Goal: Use online tool/utility: Utilize a website feature to perform a specific function

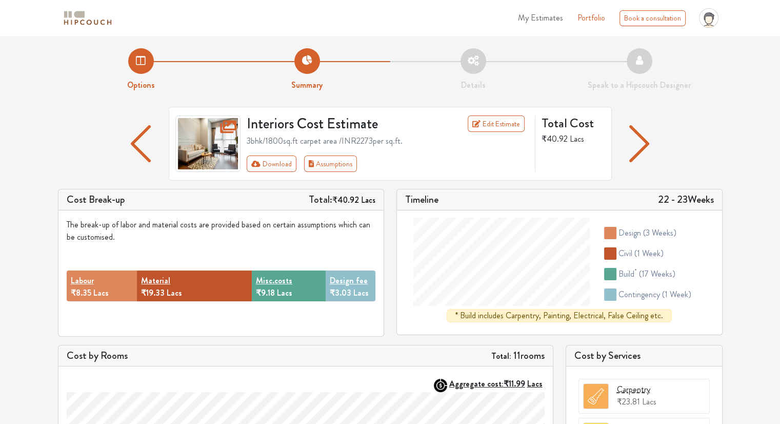
click at [84, 15] on img at bounding box center [87, 18] width 51 height 18
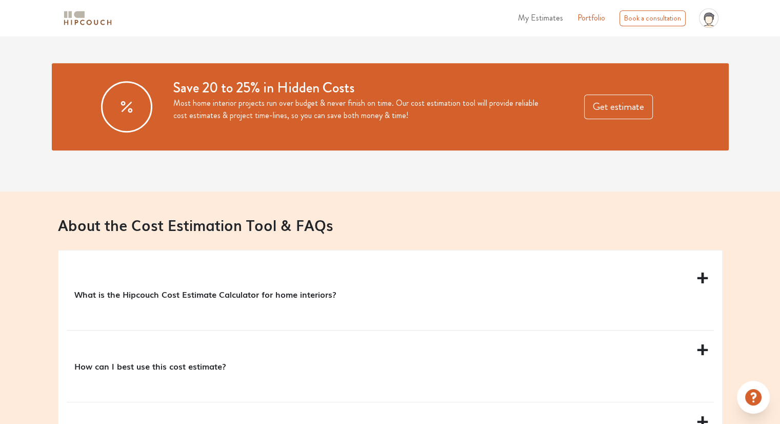
scroll to position [810, 0]
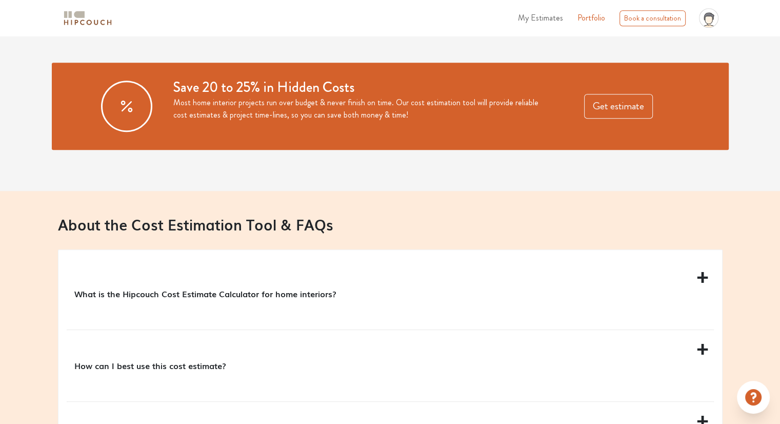
click at [463, 282] on div "What is the Hipcouch Cost Estimate Calculator for home interiors?" at bounding box center [390, 293] width 647 height 71
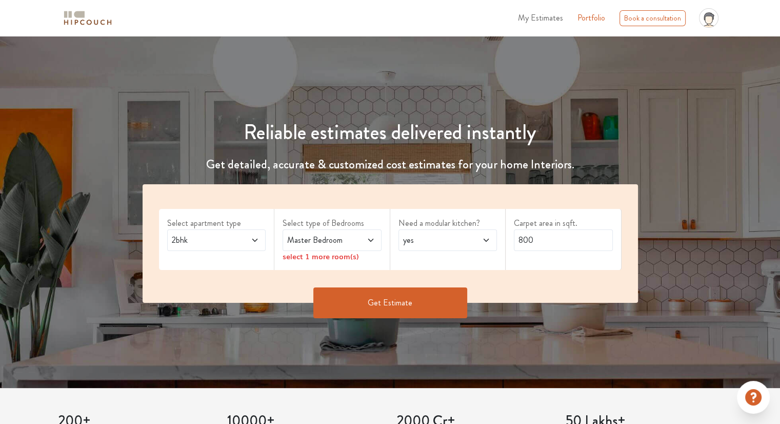
scroll to position [45, 0]
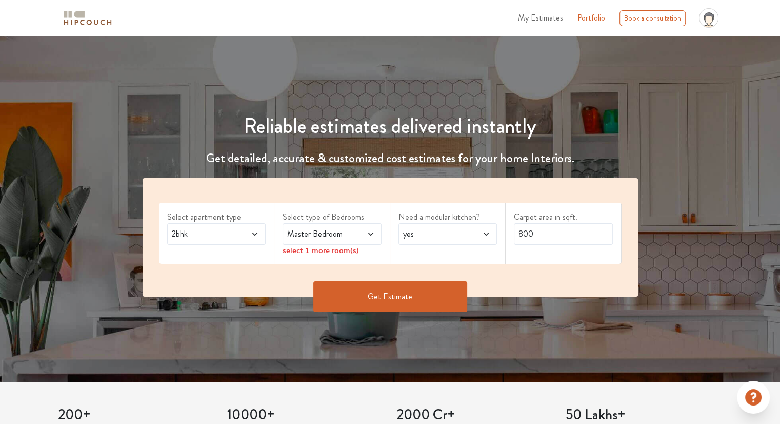
click at [253, 230] on icon at bounding box center [255, 234] width 8 height 8
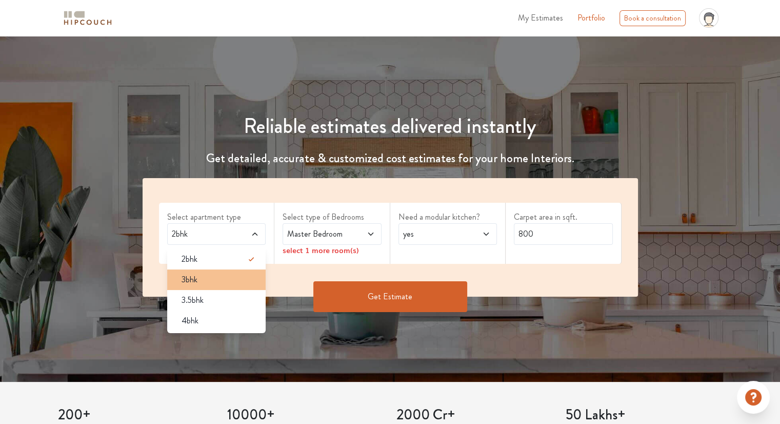
click at [215, 282] on div "3bhk" at bounding box center [219, 279] width 93 height 12
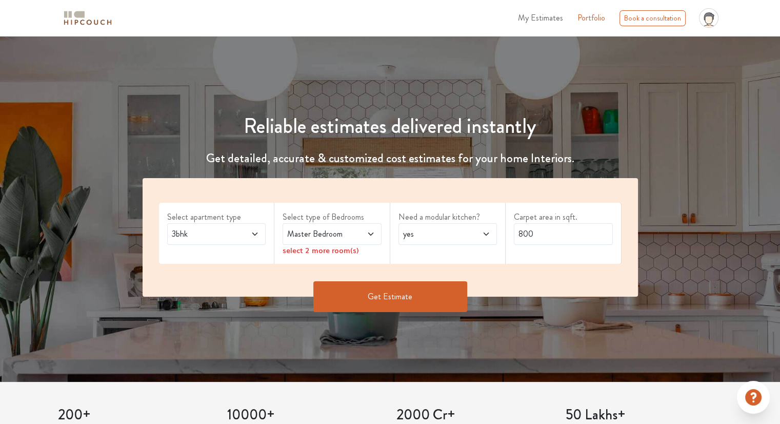
click at [361, 233] on span at bounding box center [363, 234] width 23 height 12
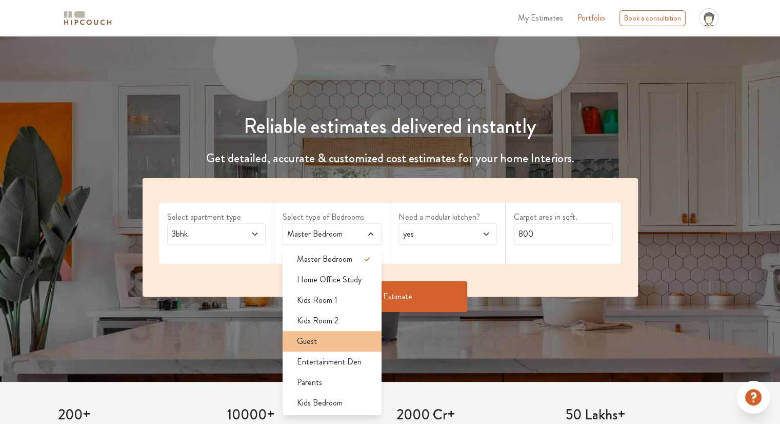
click at [326, 343] on div "Guest" at bounding box center [335, 341] width 93 height 12
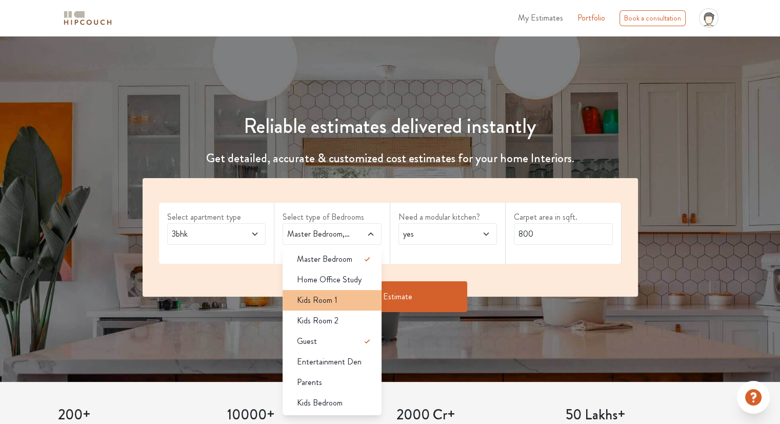
click at [325, 302] on span "Kids Room 1" at bounding box center [317, 300] width 41 height 12
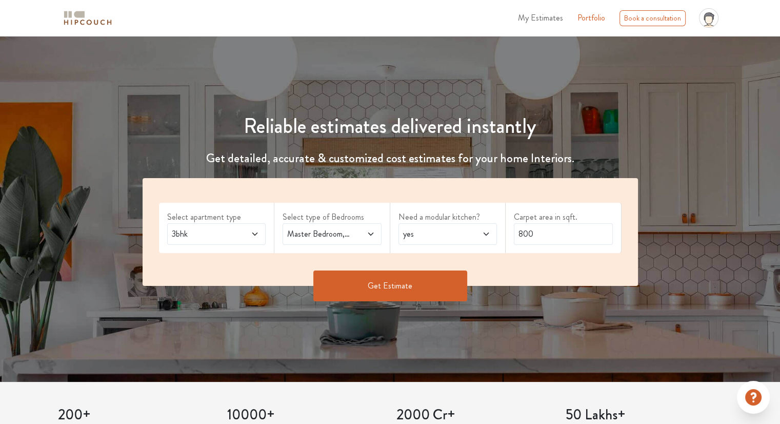
click at [365, 237] on span at bounding box center [363, 234] width 23 height 12
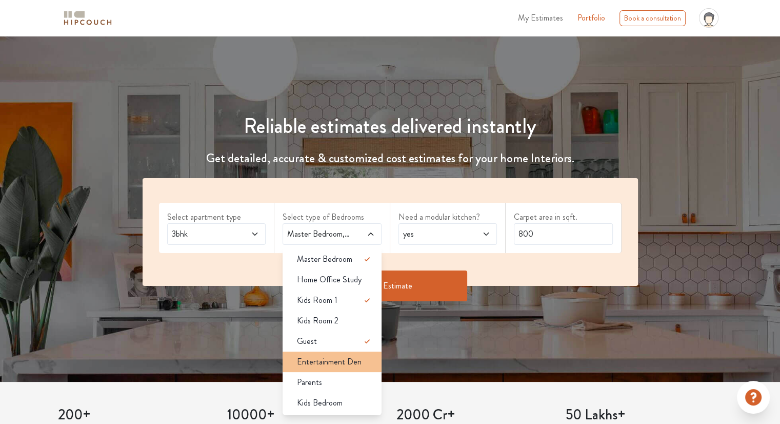
click at [328, 370] on li "Entertainment Den" at bounding box center [332, 361] width 99 height 21
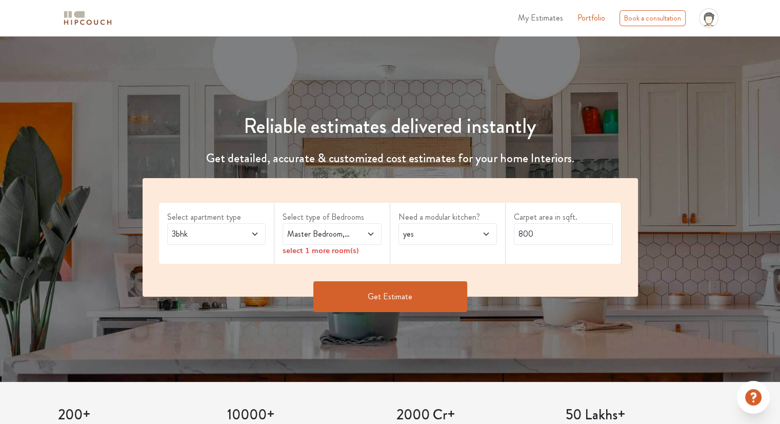
click at [353, 238] on span at bounding box center [363, 234] width 23 height 12
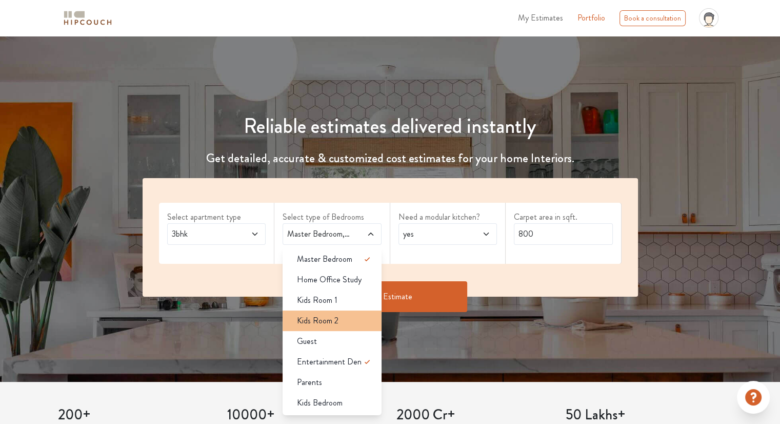
scroll to position [46, 0]
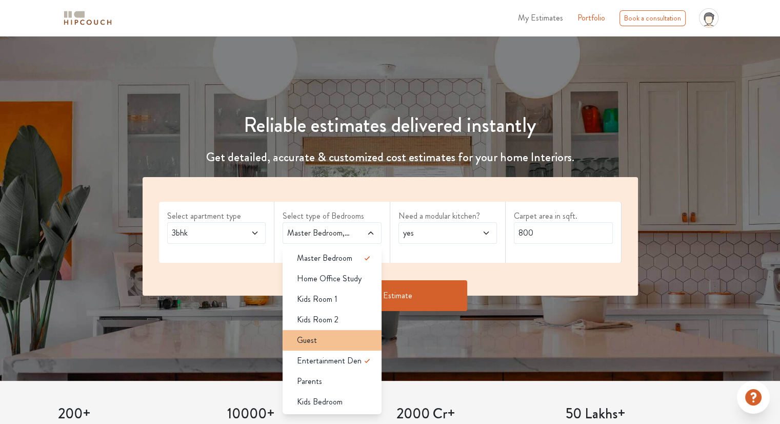
click at [322, 348] on li "Guest" at bounding box center [332, 340] width 99 height 21
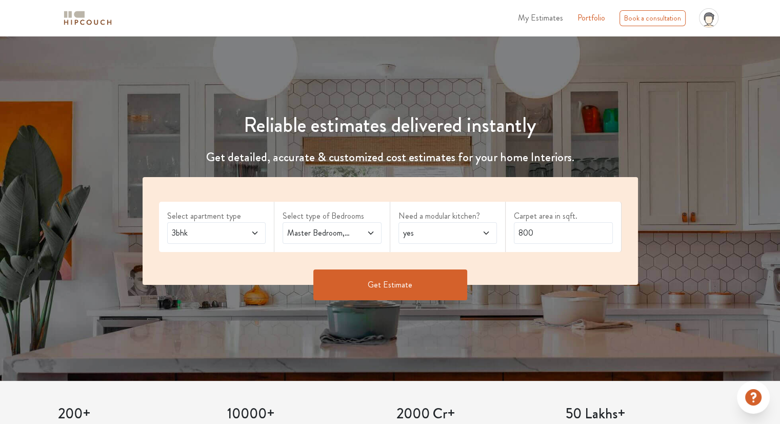
click at [373, 223] on div "Master Bedroom,Guest,Entertainment Den" at bounding box center [332, 233] width 99 height 22
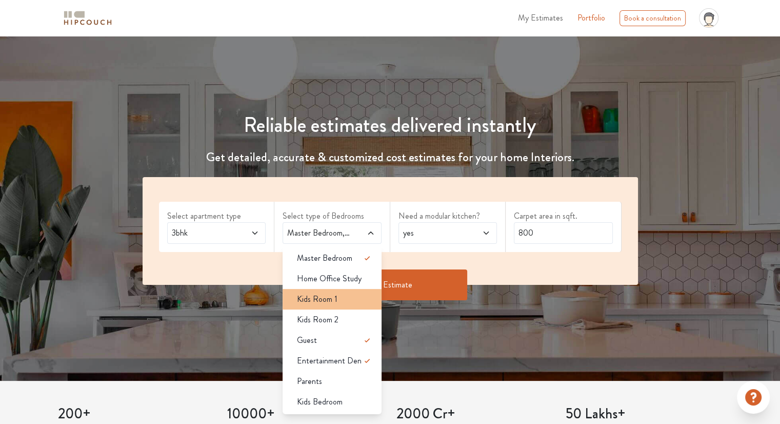
click at [333, 293] on span "Kids Room 1" at bounding box center [317, 299] width 41 height 12
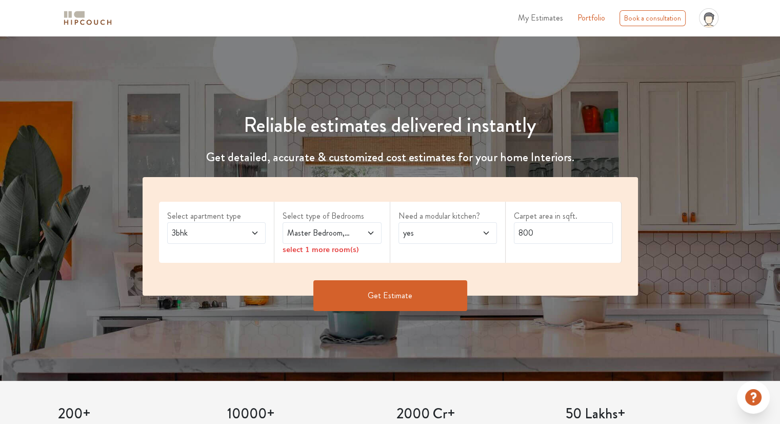
click at [355, 238] on div "Master Bedroom,Kids Room 1" at bounding box center [332, 233] width 99 height 22
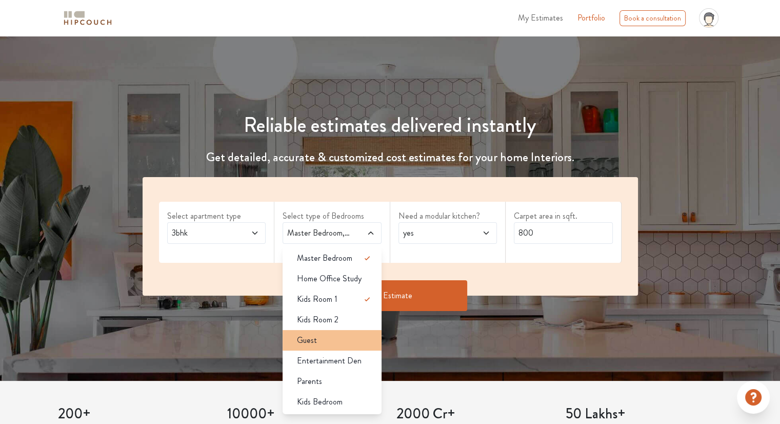
click at [328, 335] on div "Guest" at bounding box center [335, 340] width 93 height 12
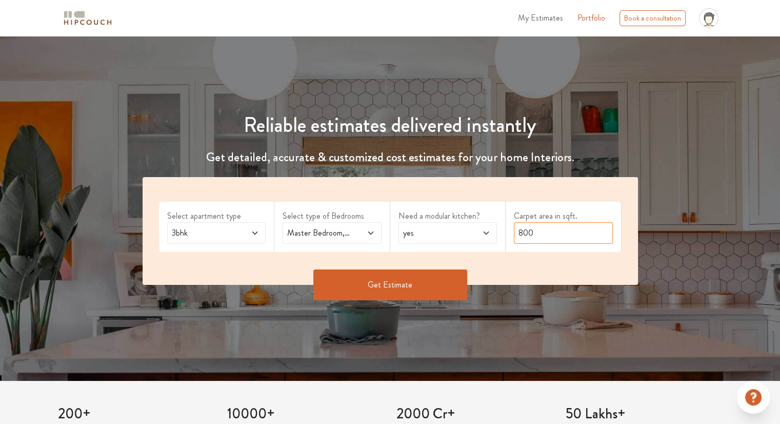
click at [544, 232] on input "800" at bounding box center [563, 233] width 99 height 22
type input "8"
type input "3"
type input "2400"
click at [427, 287] on button "Get Estimate" at bounding box center [390, 284] width 154 height 31
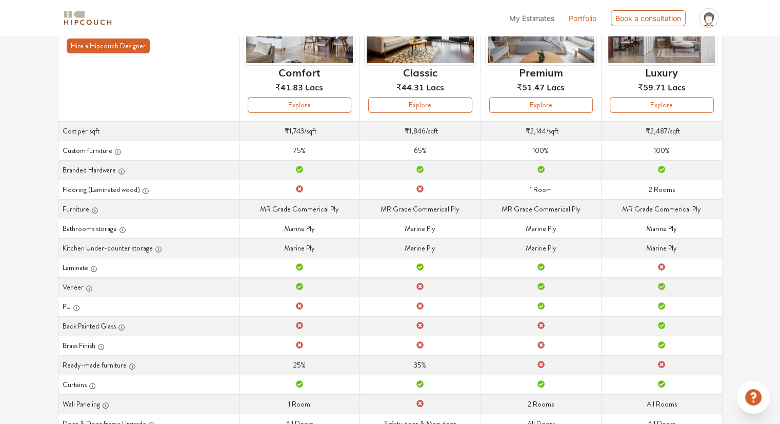
scroll to position [173, 0]
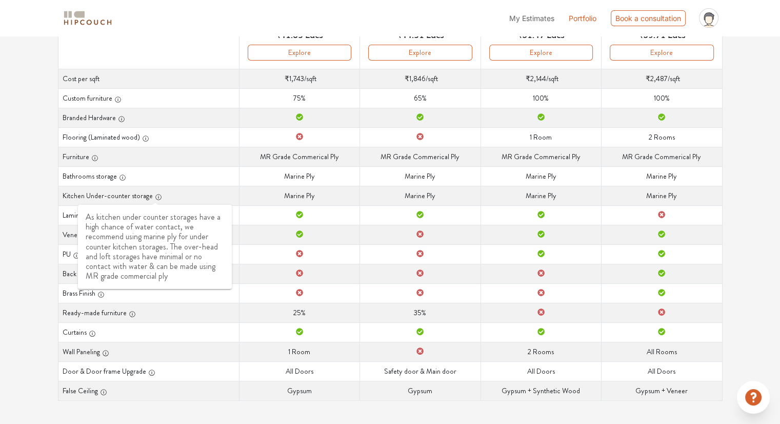
click at [156, 193] on icon "button" at bounding box center [158, 196] width 7 height 7
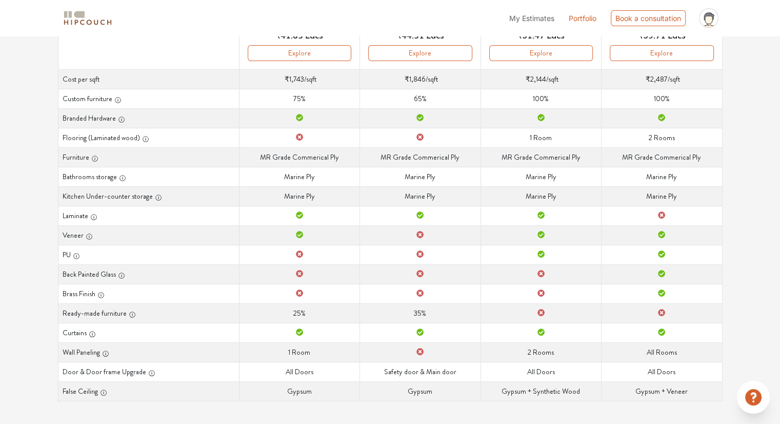
scroll to position [0, 0]
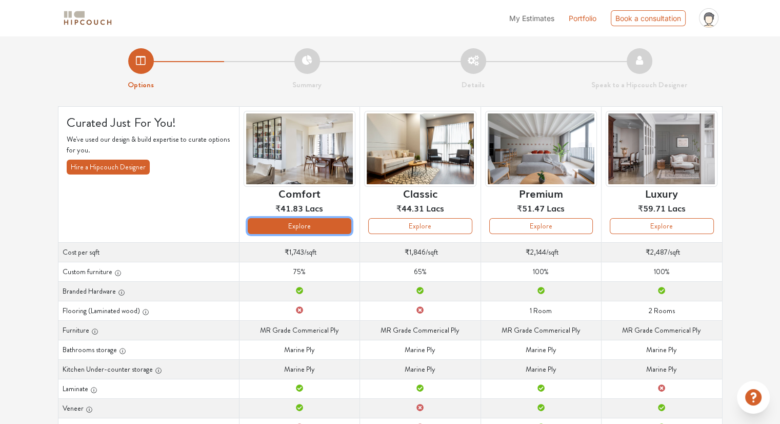
click at [286, 225] on button "Explore" at bounding box center [300, 226] width 104 height 16
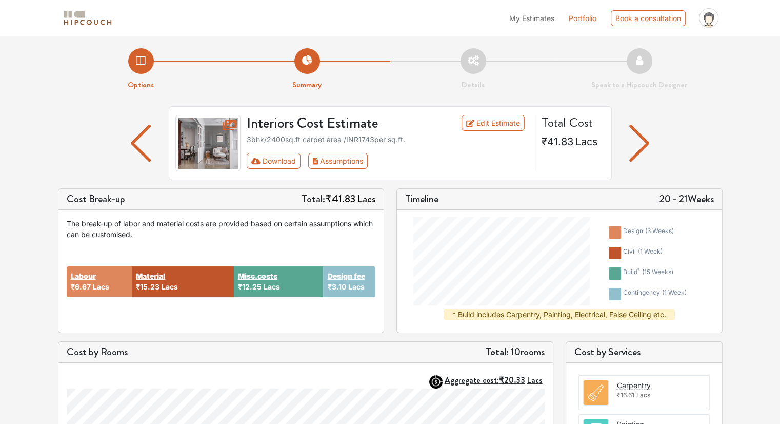
click at [145, 125] on img "button" at bounding box center [141, 143] width 20 height 37
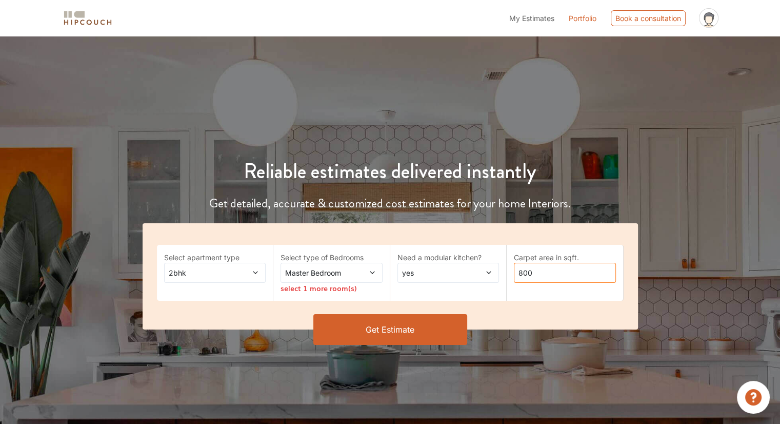
click at [544, 273] on input "800" at bounding box center [565, 273] width 102 height 20
type input "8"
drag, startPoint x: 239, startPoint y: 266, endPoint x: 251, endPoint y: 287, distance: 23.7
click at [251, 287] on div "Select apartment type 2bhk" at bounding box center [215, 273] width 117 height 56
drag, startPoint x: 251, startPoint y: 287, endPoint x: 251, endPoint y: 268, distance: 19.0
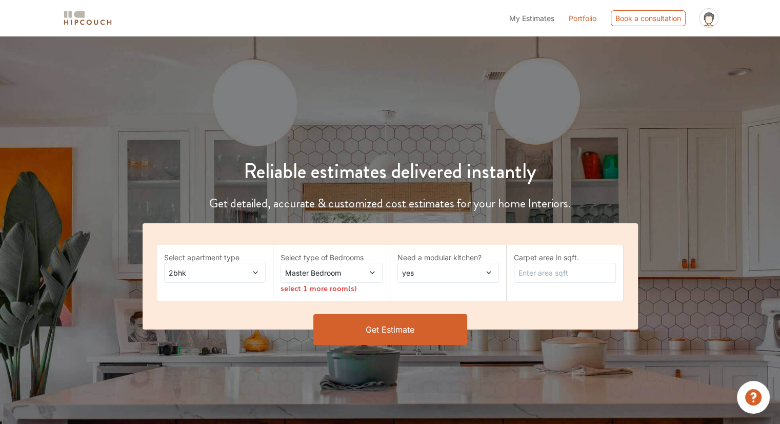
click at [251, 268] on div "Select apartment type 2bhk" at bounding box center [215, 273] width 117 height 56
click at [251, 268] on span at bounding box center [247, 272] width 23 height 11
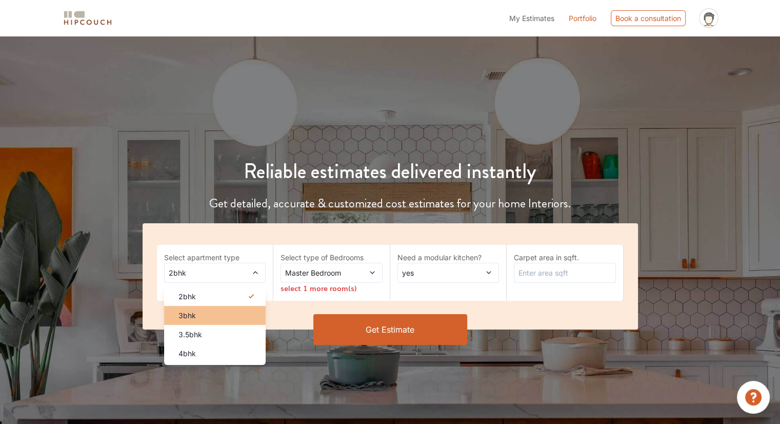
click at [207, 322] on li "3bhk" at bounding box center [215, 315] width 102 height 19
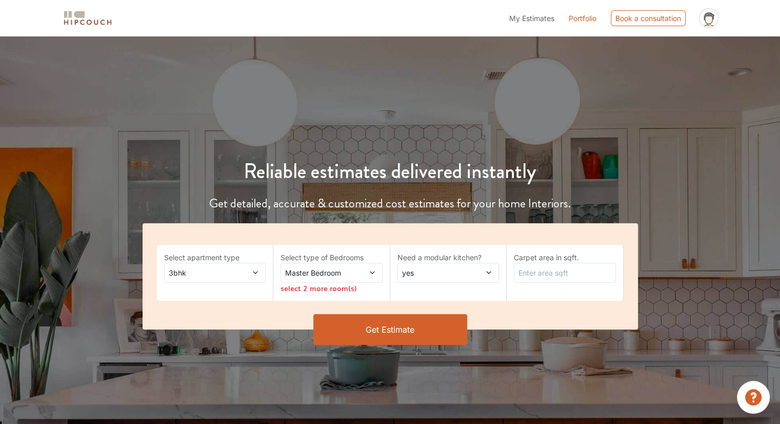
click at [330, 267] on span "Master Bedroom" at bounding box center [317, 272] width 69 height 11
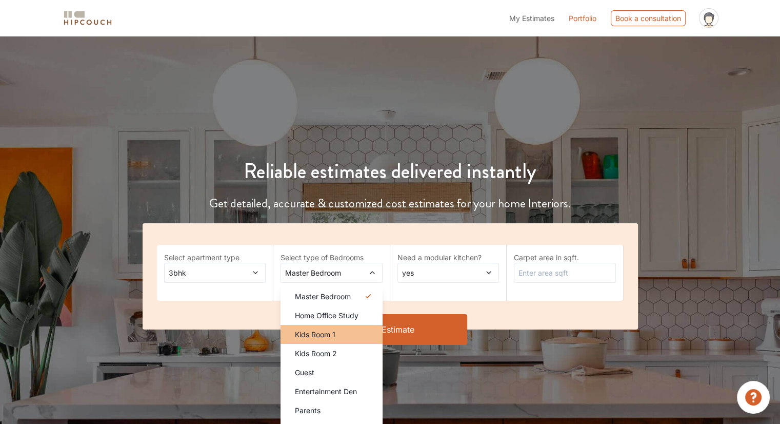
click at [308, 331] on span "Kids Room 1" at bounding box center [315, 334] width 41 height 11
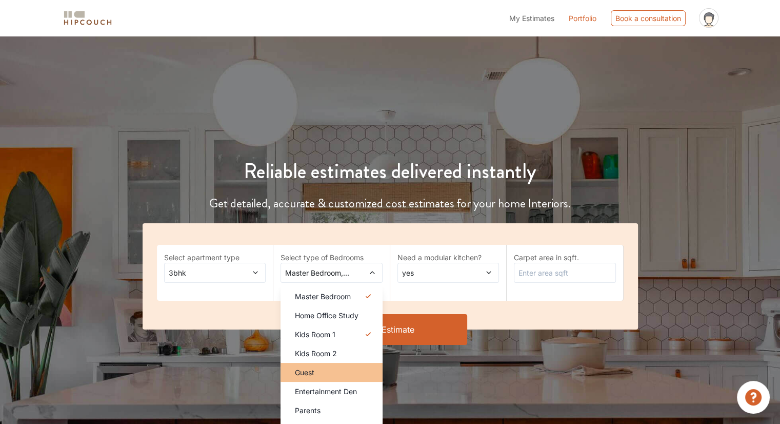
click at [316, 368] on div "Guest" at bounding box center [335, 372] width 96 height 11
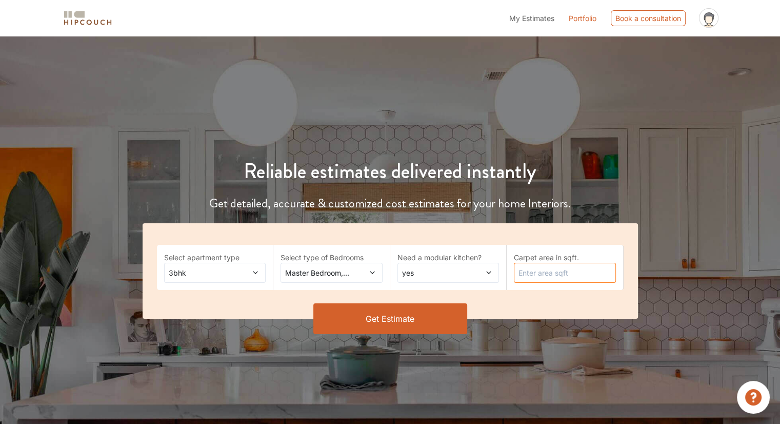
click at [543, 274] on input "text" at bounding box center [565, 273] width 102 height 20
type input "2400"
click at [443, 312] on button "Get Estimate" at bounding box center [390, 318] width 154 height 31
